Goal: Transaction & Acquisition: Purchase product/service

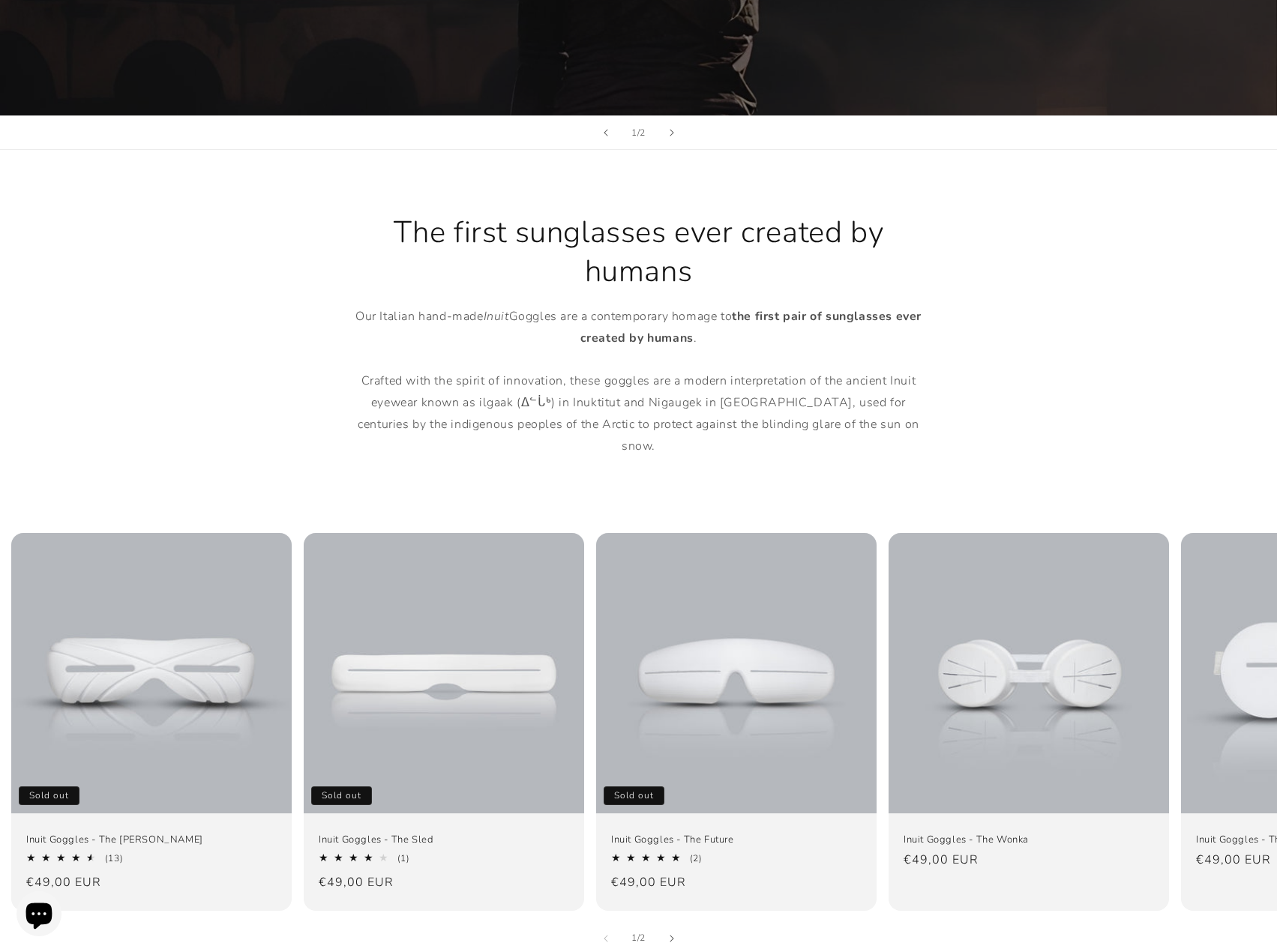
scroll to position [675, 0]
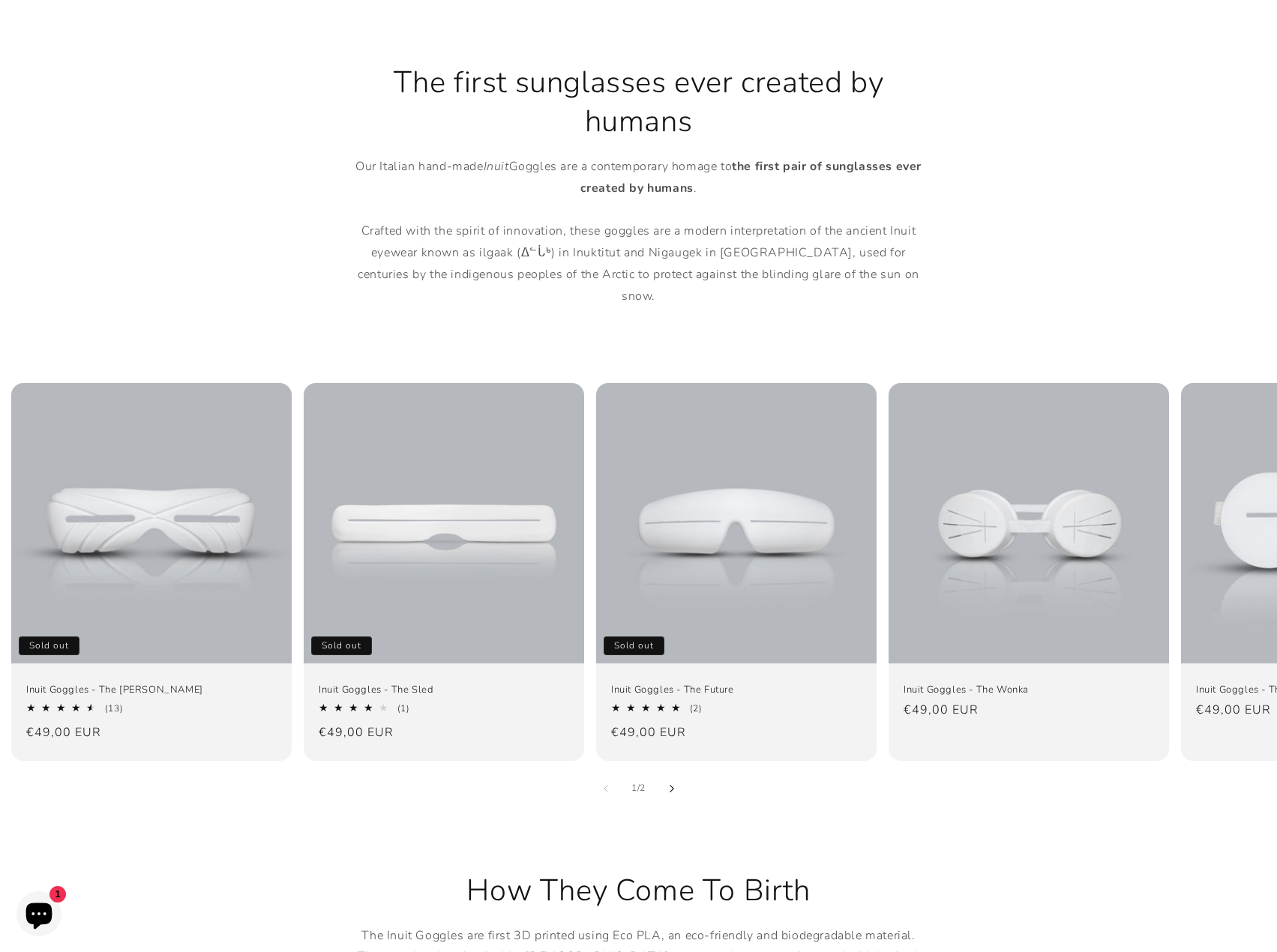
click at [676, 772] on button "Slide right" at bounding box center [672, 789] width 33 height 33
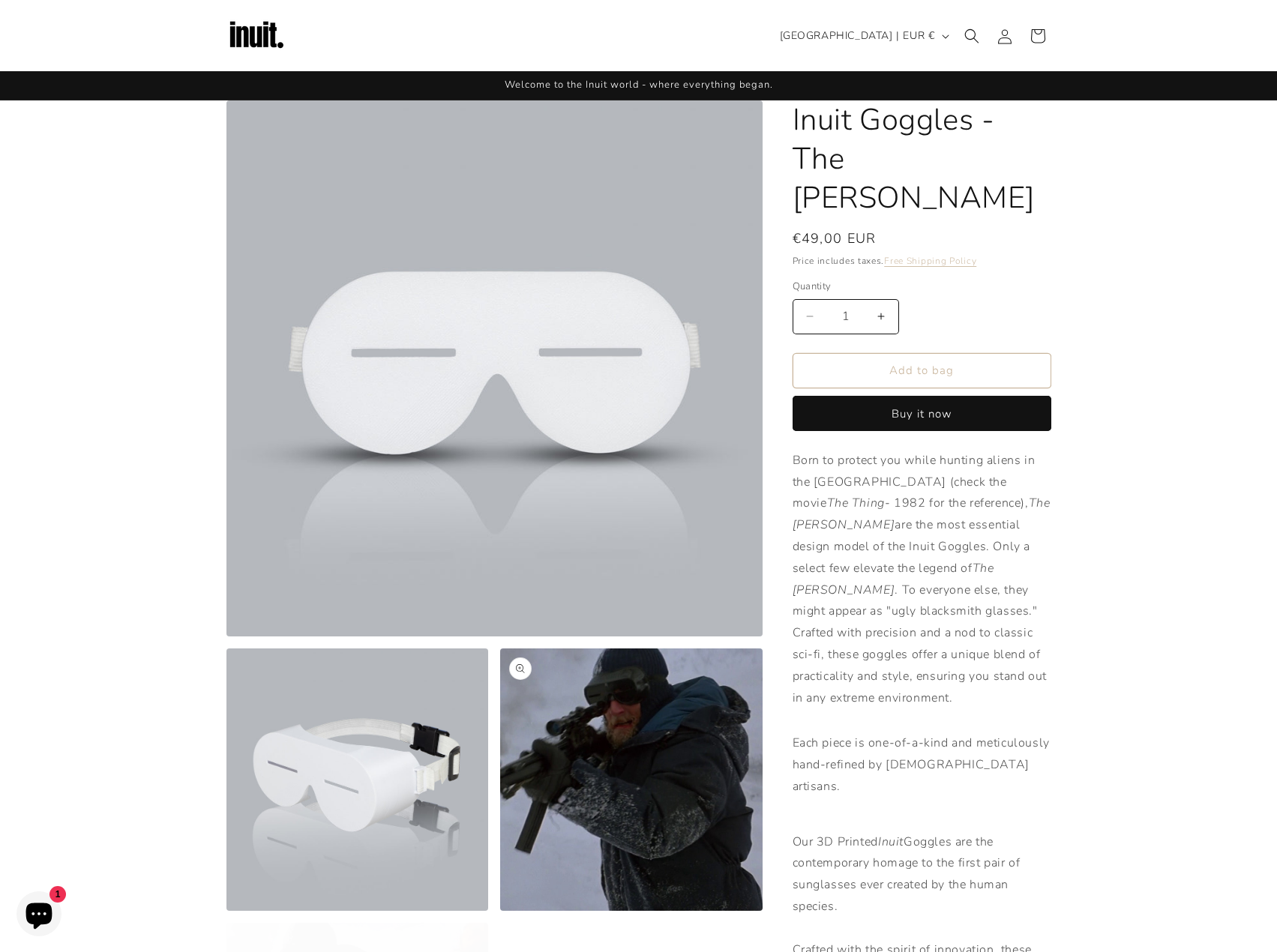
scroll to position [225, 0]
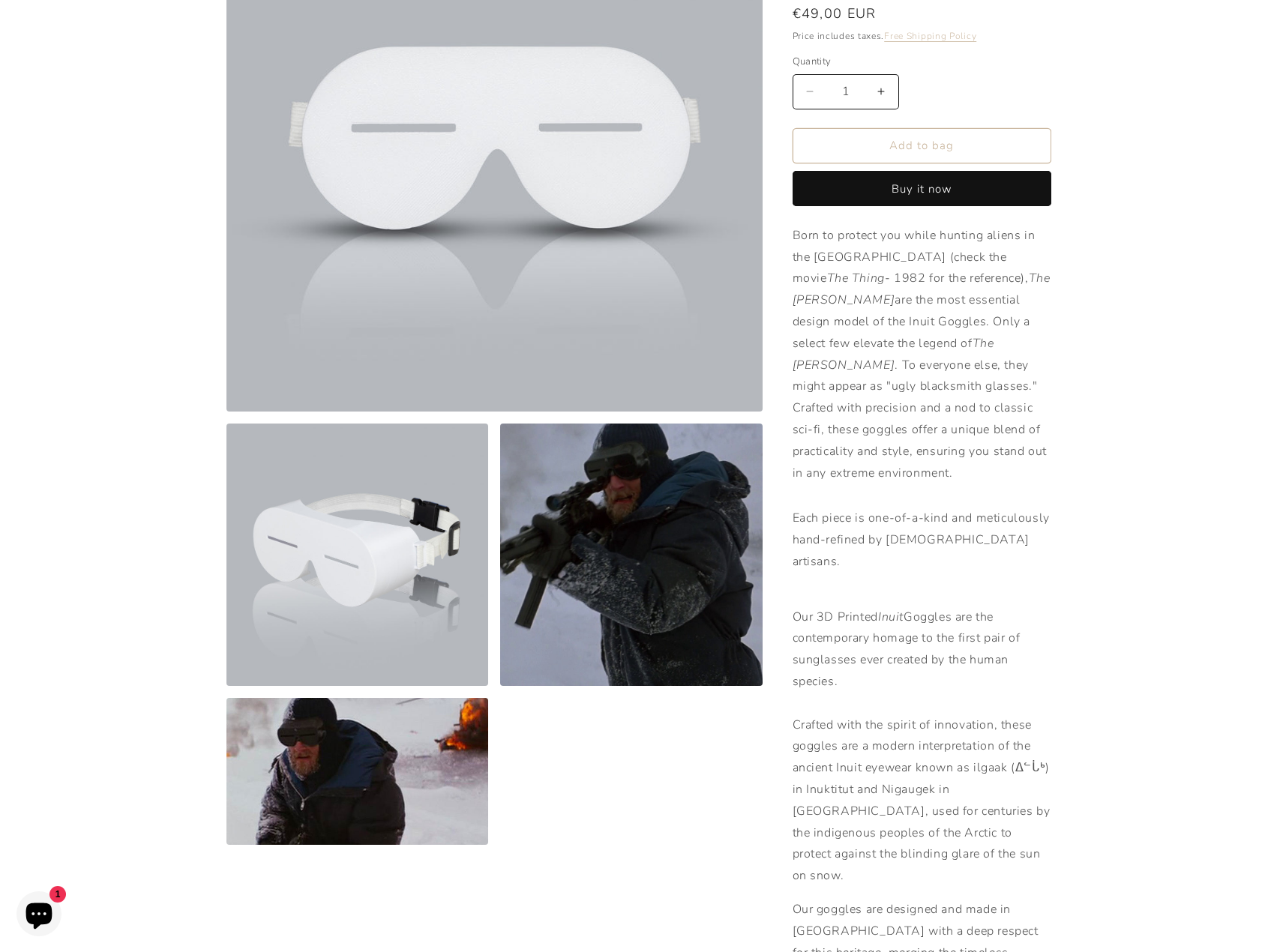
click at [500, 686] on button "Open media 3 in modal" at bounding box center [500, 686] width 0 height 0
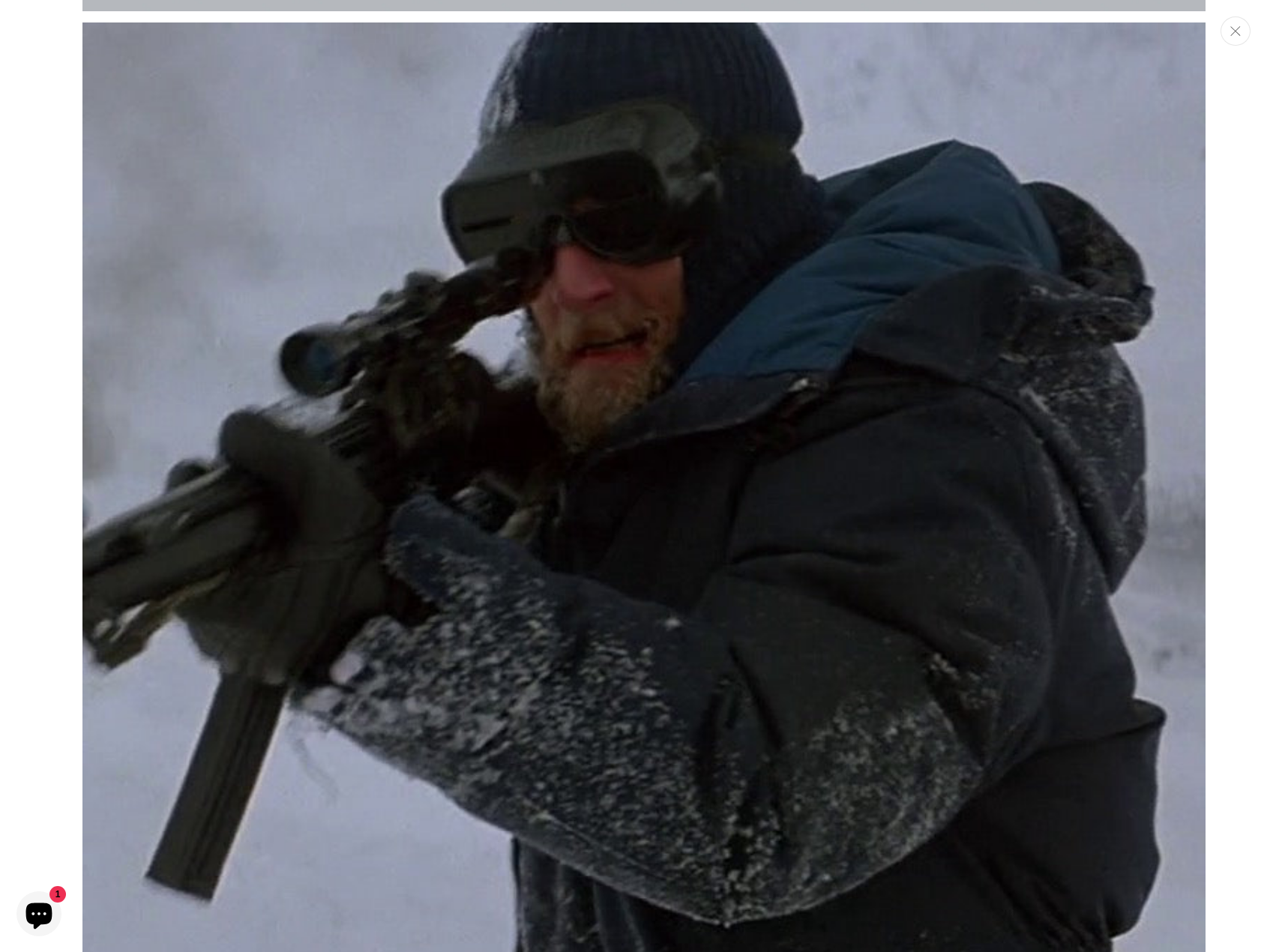
click at [1234, 44] on button "Close" at bounding box center [1235, 31] width 30 height 29
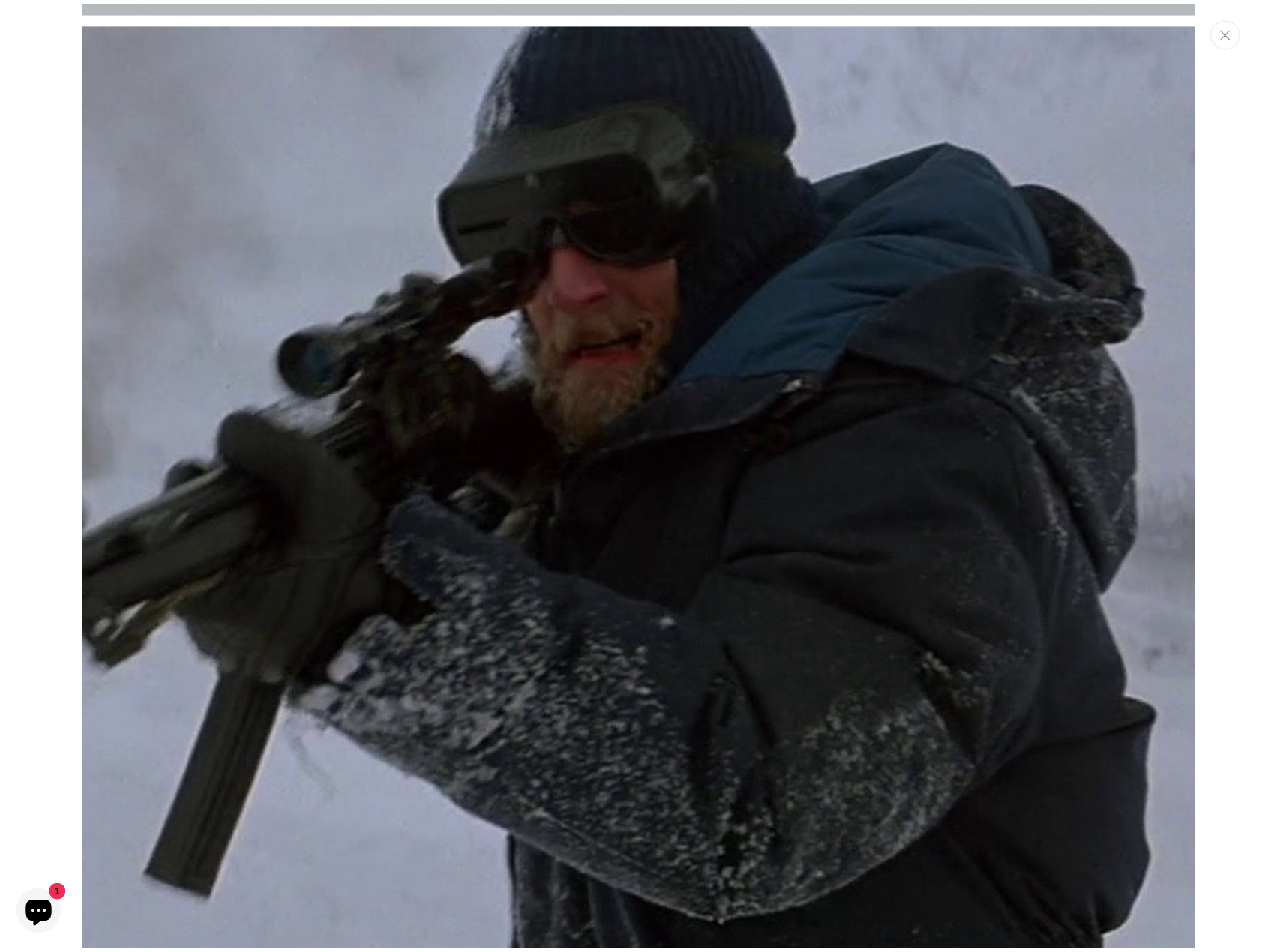
scroll to position [2238, 0]
